Goal: Information Seeking & Learning: Learn about a topic

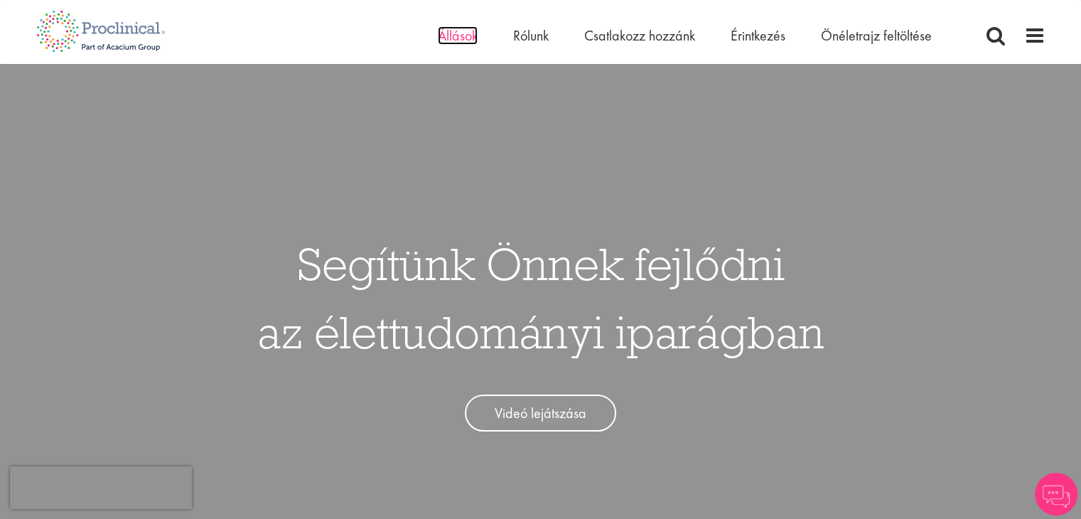
click at [458, 30] on font "Állások" at bounding box center [458, 35] width 40 height 18
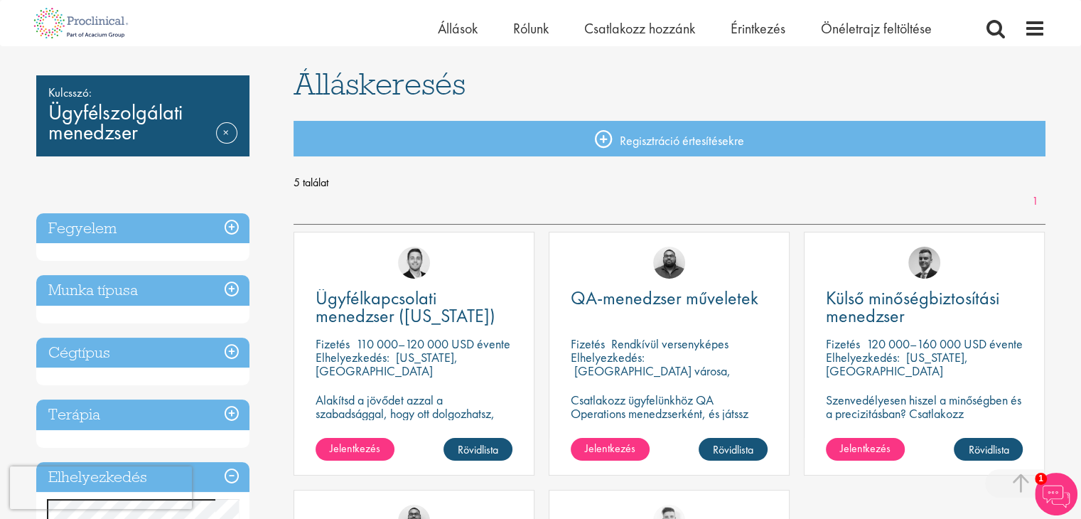
scroll to position [281, 0]
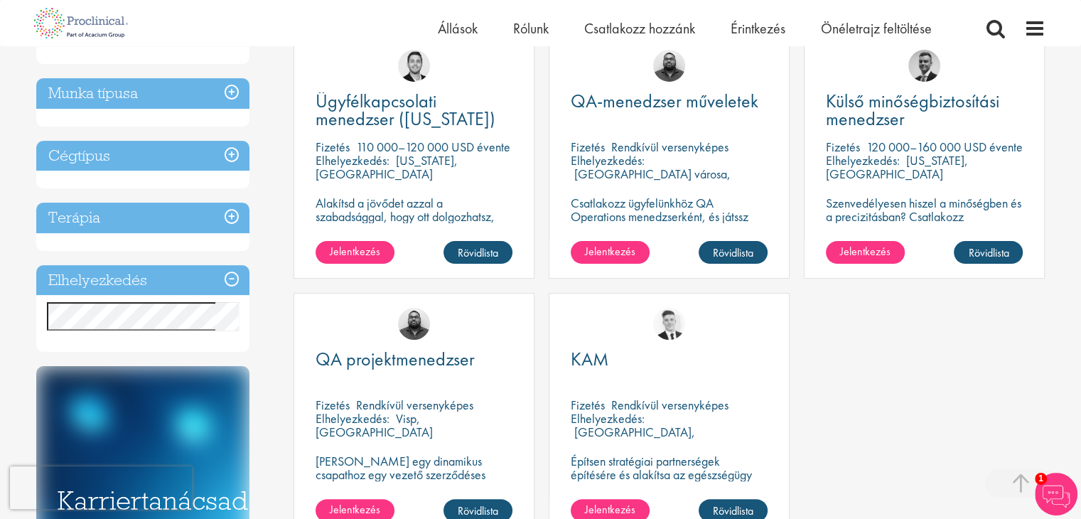
click at [233, 95] on h3 "Munka típusa" at bounding box center [142, 93] width 213 height 31
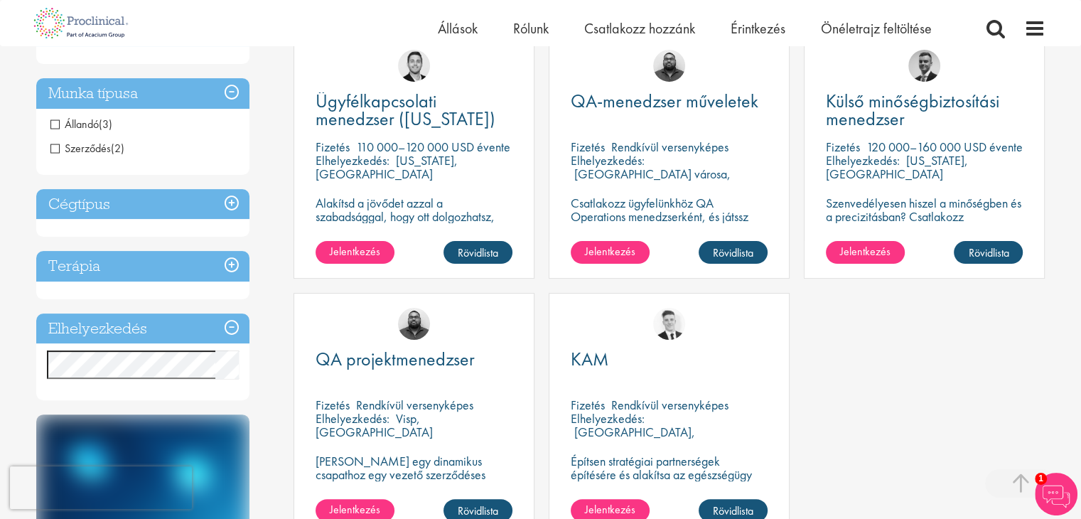
click at [233, 95] on h3 "Munka típusa" at bounding box center [142, 93] width 213 height 31
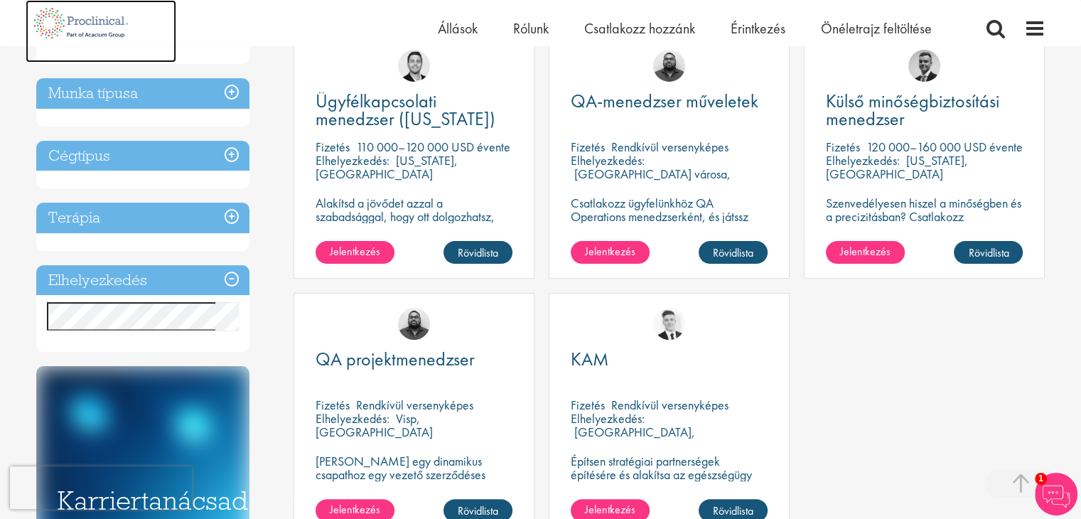
click at [121, 26] on img at bounding box center [82, 23] width 112 height 46
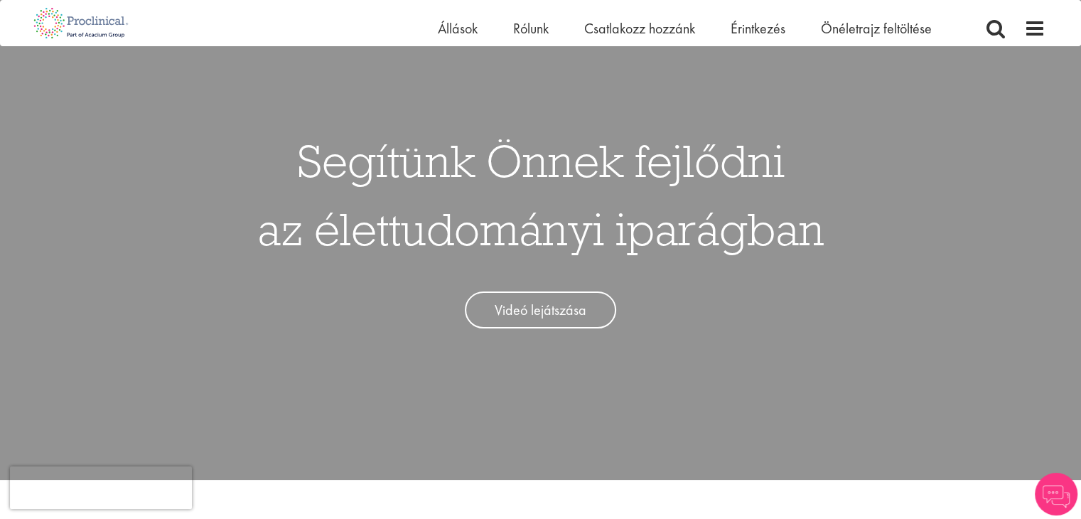
scroll to position [94, 0]
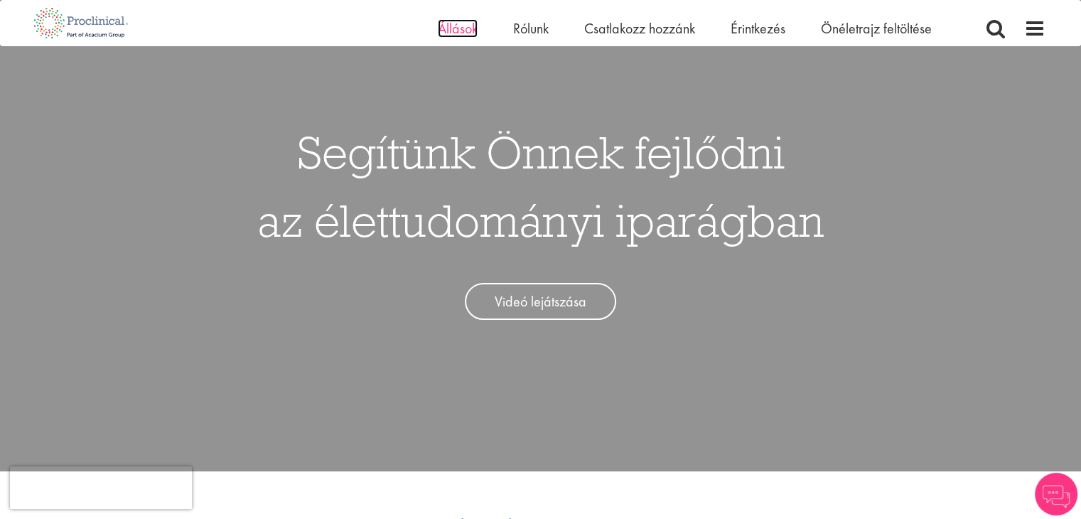
click at [458, 34] on font "Állások" at bounding box center [458, 28] width 40 height 18
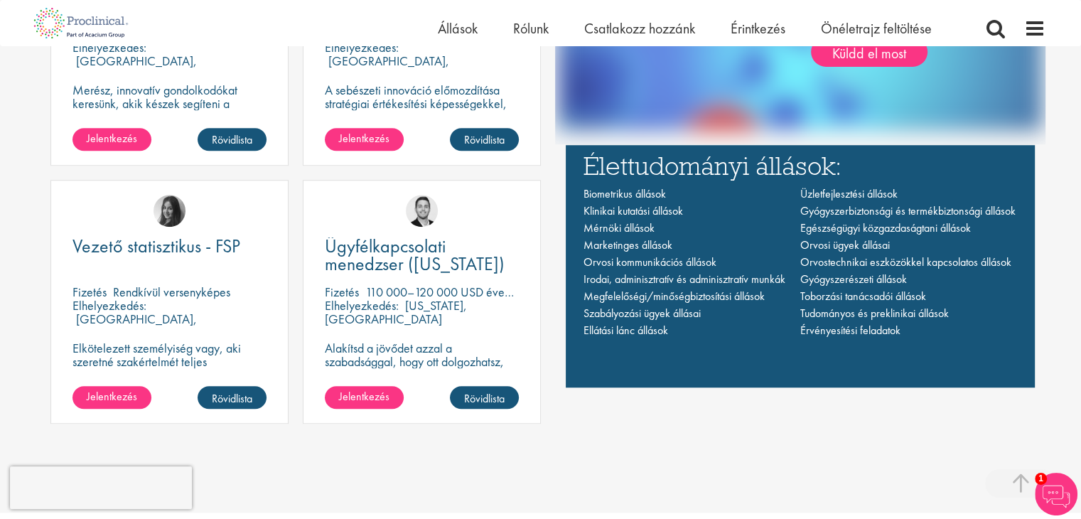
scroll to position [1023, 0]
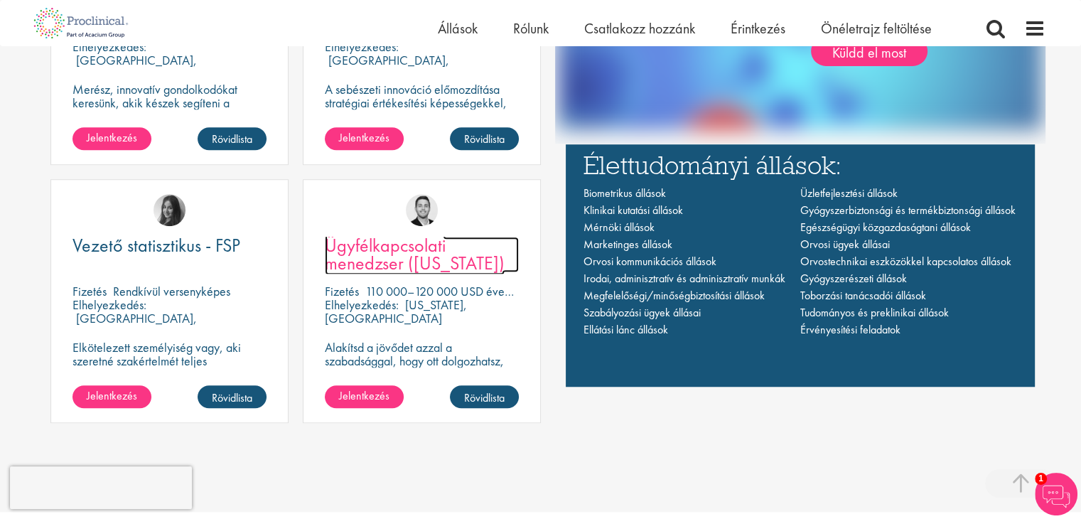
click at [381, 262] on font "Ügyfélkapcsolati menedzser ([US_STATE])" at bounding box center [415, 254] width 180 height 42
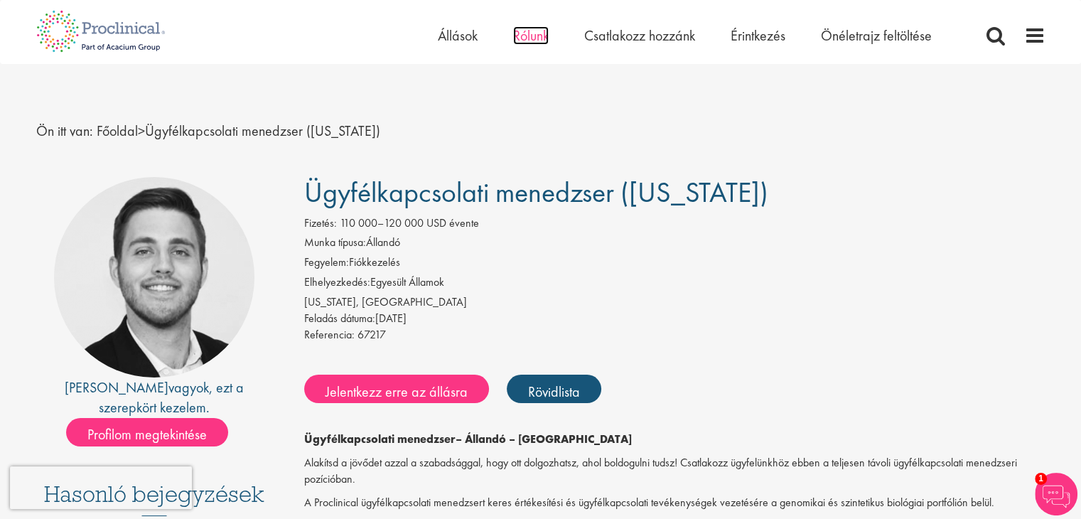
click at [533, 41] on font "Rólunk" at bounding box center [531, 35] width 36 height 18
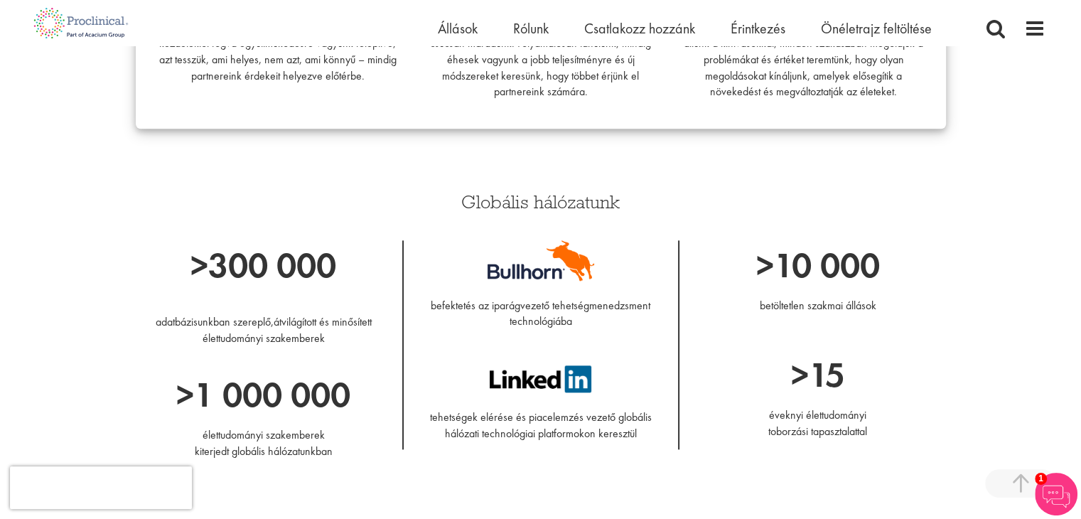
scroll to position [1565, 0]
